Goal: Find specific page/section: Find specific page/section

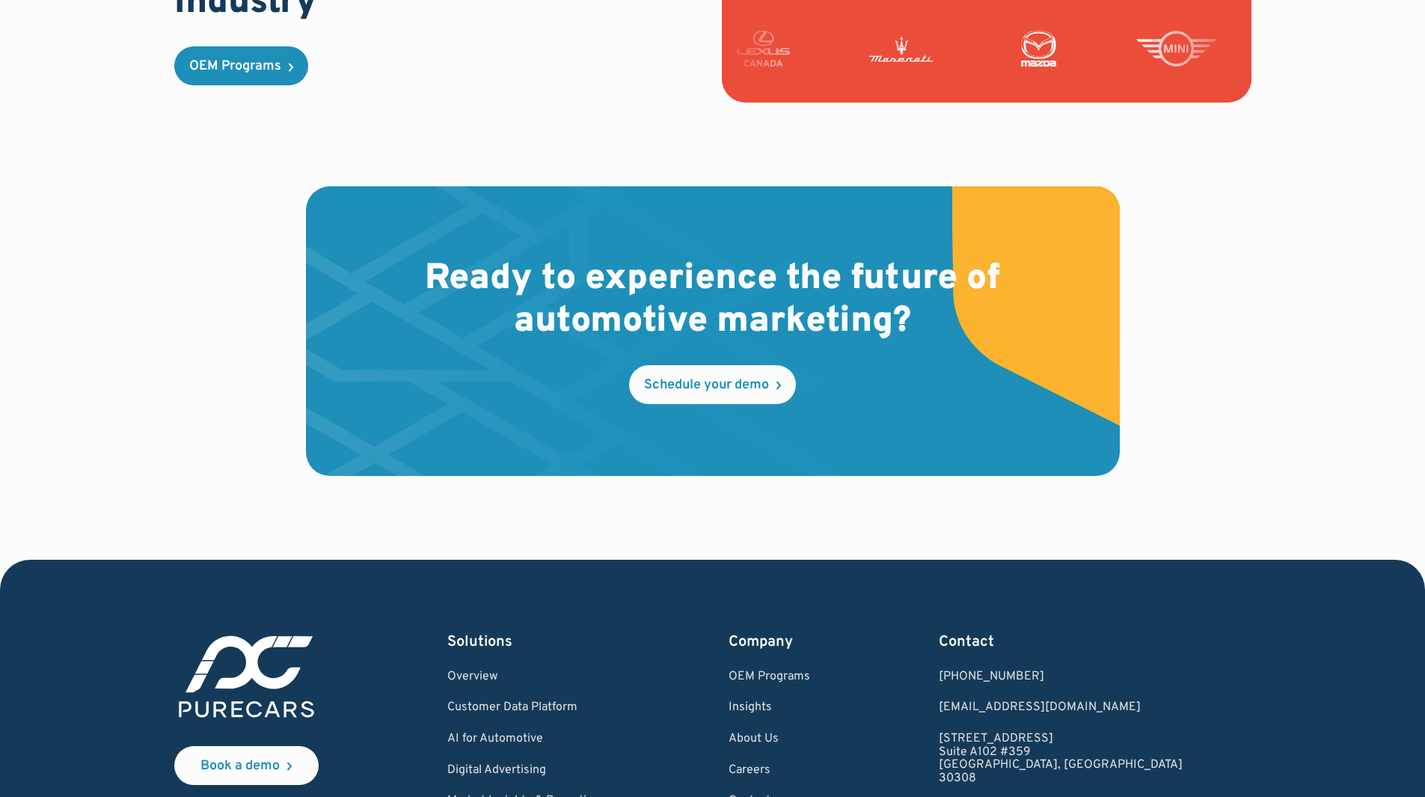
scroll to position [4320, 0]
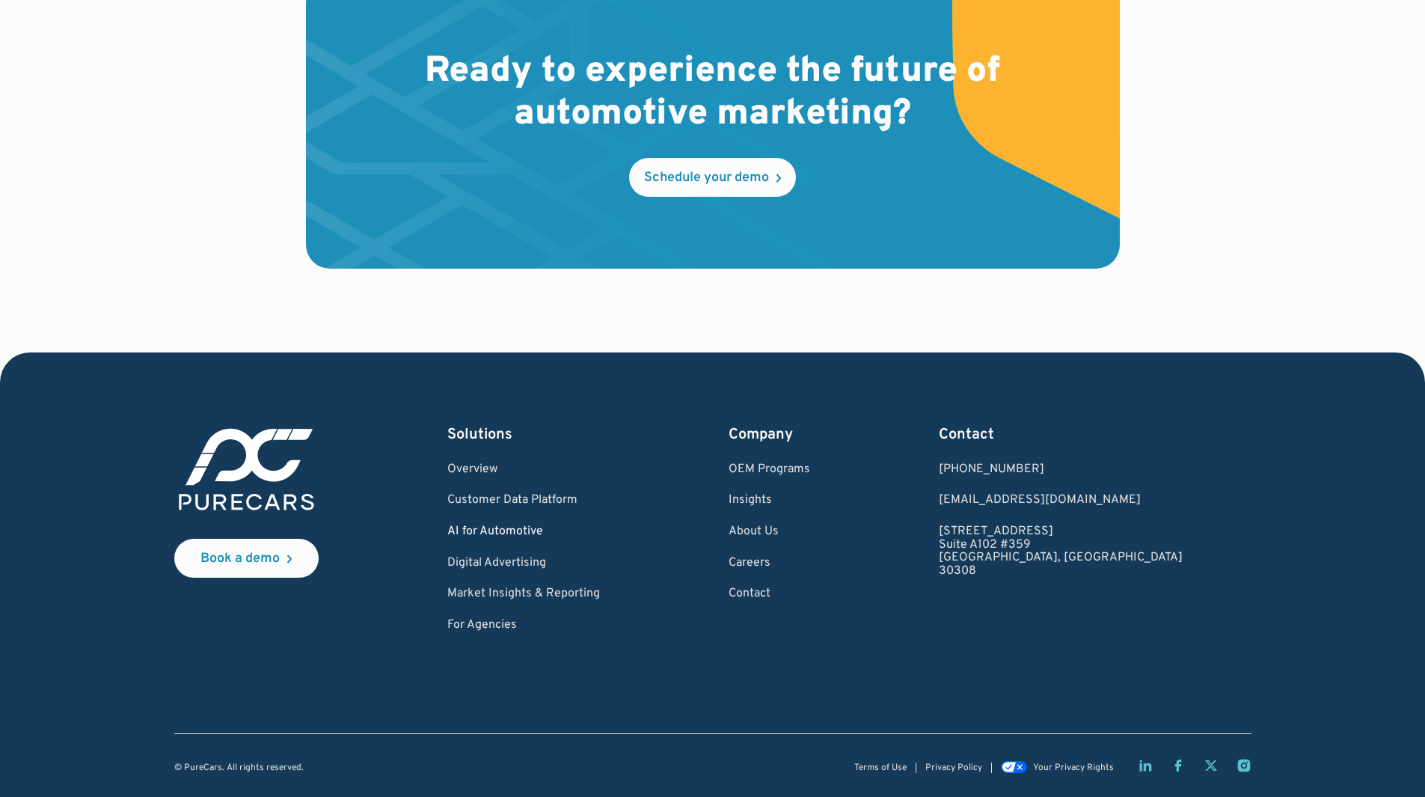
click at [521, 536] on link "AI for Automotive" at bounding box center [523, 531] width 153 height 13
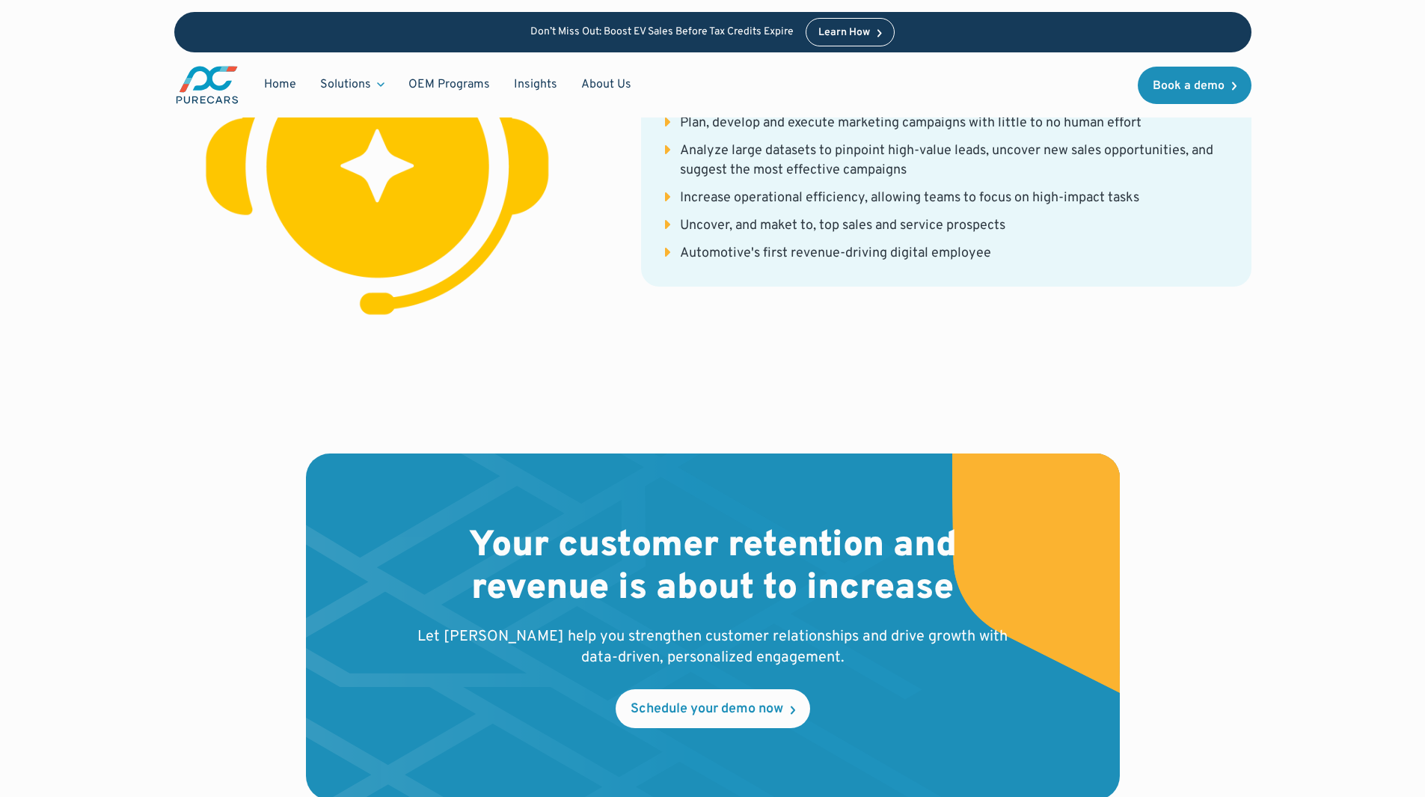
scroll to position [3396, 0]
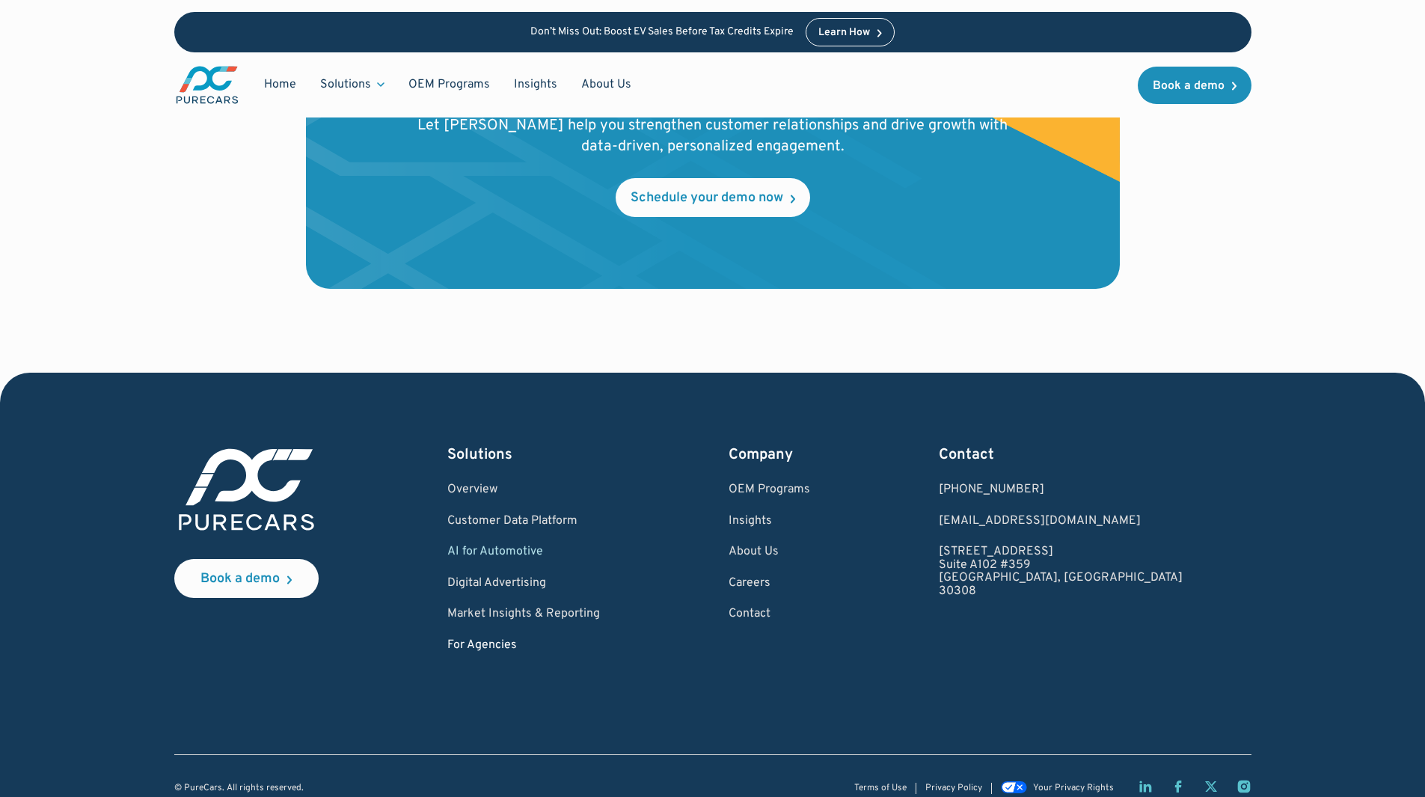
click at [509, 639] on link "For Agencies" at bounding box center [523, 645] width 153 height 13
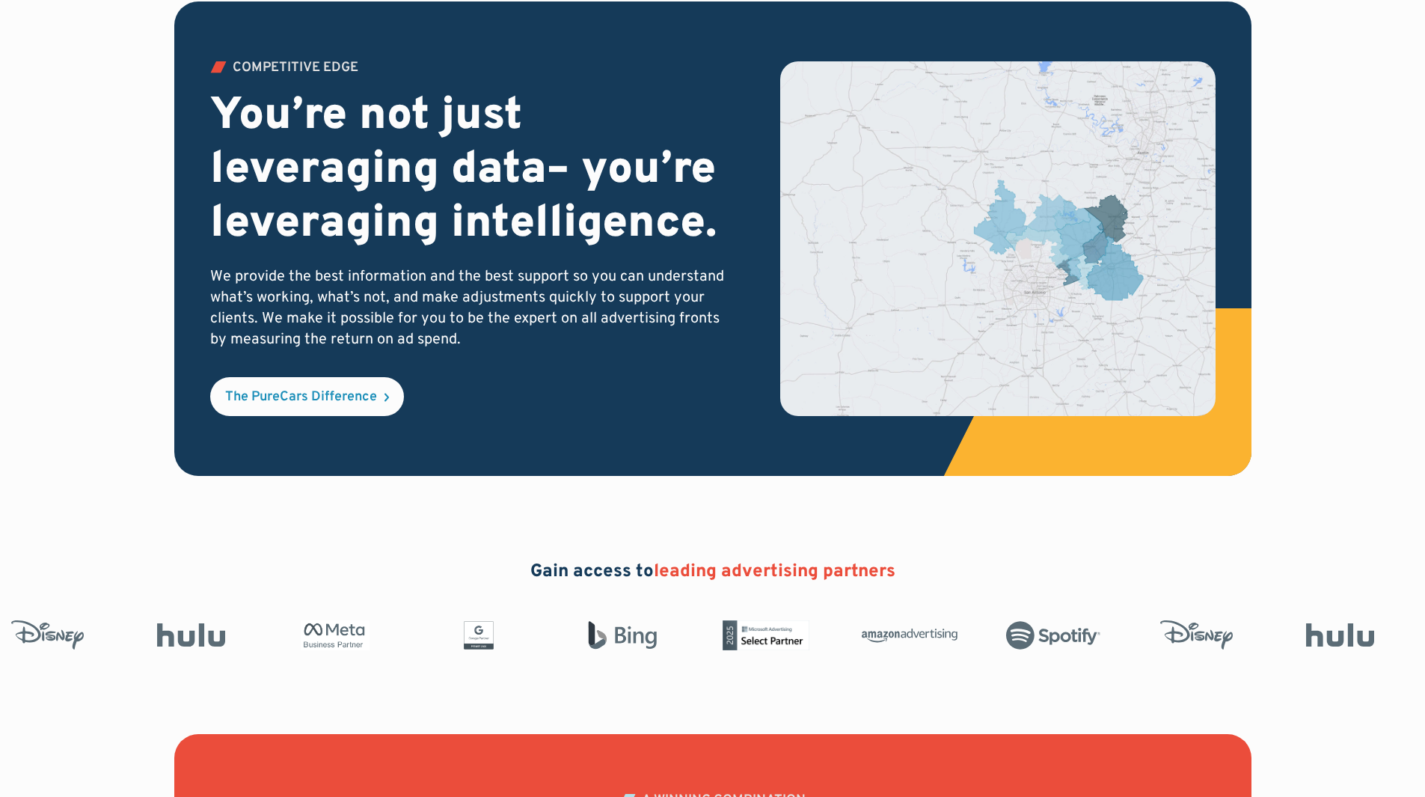
scroll to position [2739, 0]
